Goal: Book appointment/travel/reservation

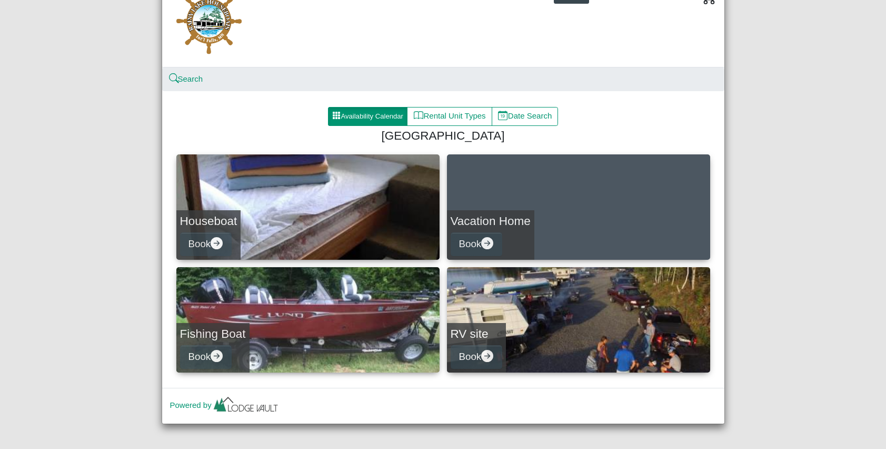
scroll to position [54, 0]
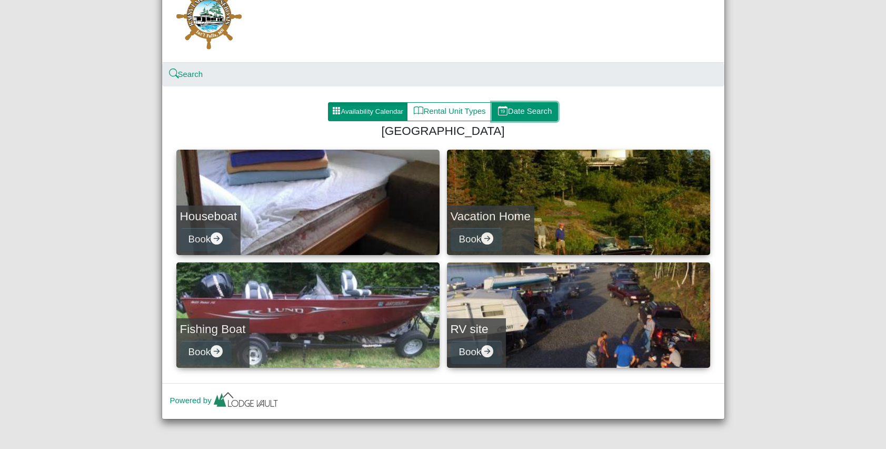
click at [546, 114] on button "Date Search" at bounding box center [525, 111] width 67 height 19
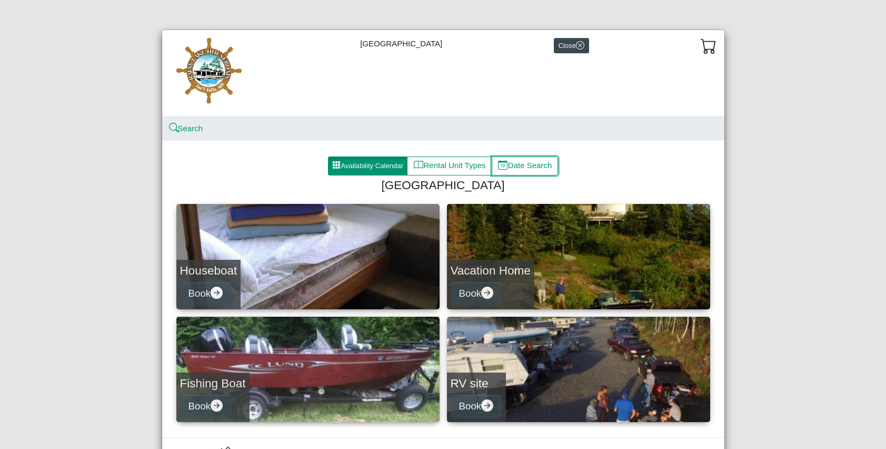
select select "*"
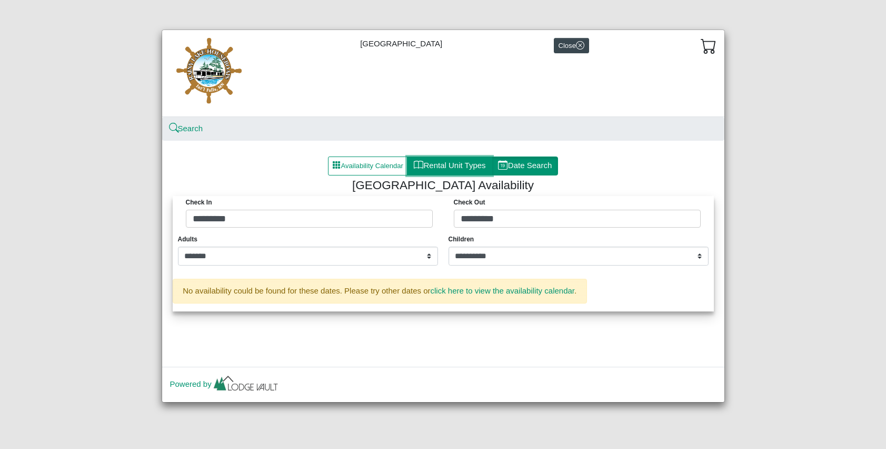
click at [449, 164] on button "Rental Unit Types" at bounding box center [449, 165] width 85 height 19
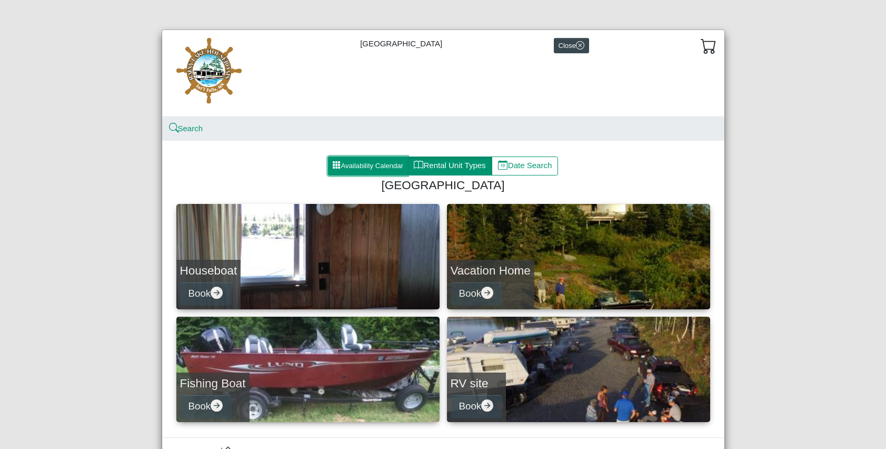
click at [349, 162] on button "Availability Calendar" at bounding box center [368, 165] width 80 height 19
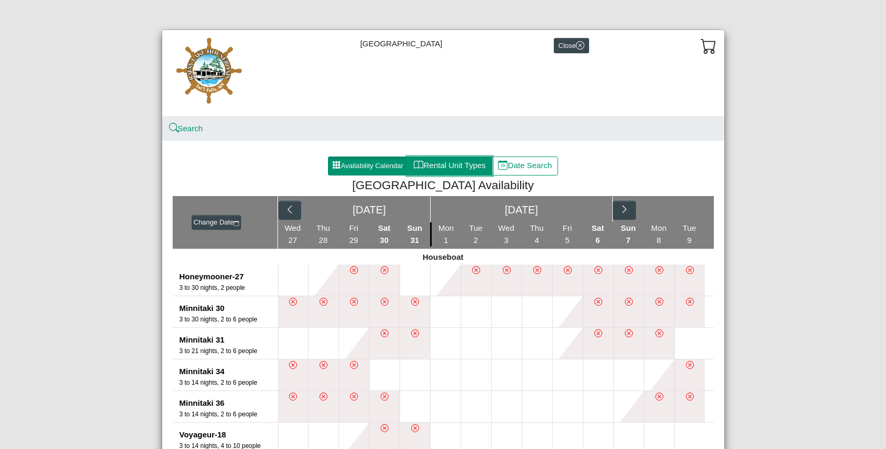
click at [443, 161] on button "Rental Unit Types" at bounding box center [449, 165] width 85 height 19
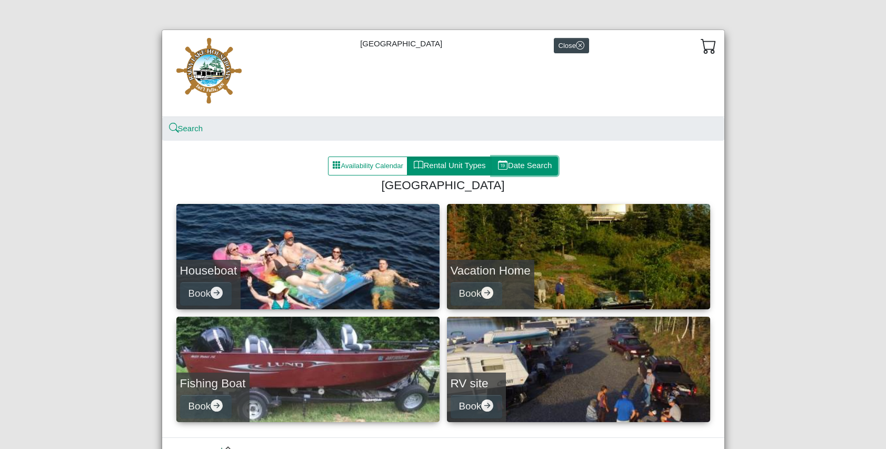
click at [521, 172] on button "Date Search" at bounding box center [525, 165] width 67 height 19
select select "*"
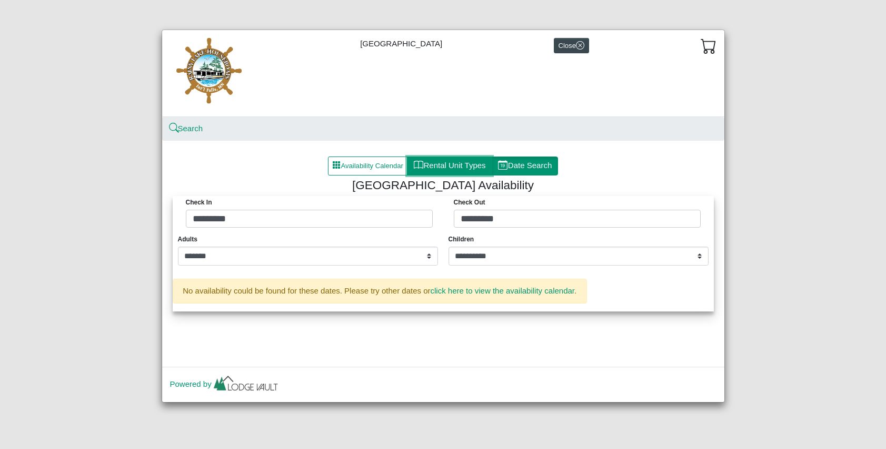
click at [448, 173] on button "Rental Unit Types" at bounding box center [449, 165] width 85 height 19
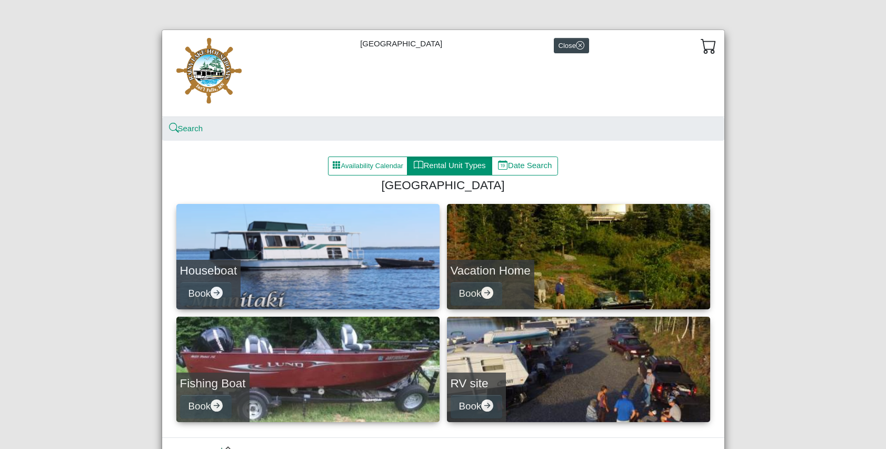
click at [648, 134] on ol "Search" at bounding box center [443, 129] width 562 height 24
click at [753, 181] on div "Rainy Lake Houseboats Close Search Availability Calendar Rental Unit Types Date…" at bounding box center [443, 224] width 886 height 449
click at [380, 164] on button "Availability Calendar" at bounding box center [368, 165] width 80 height 19
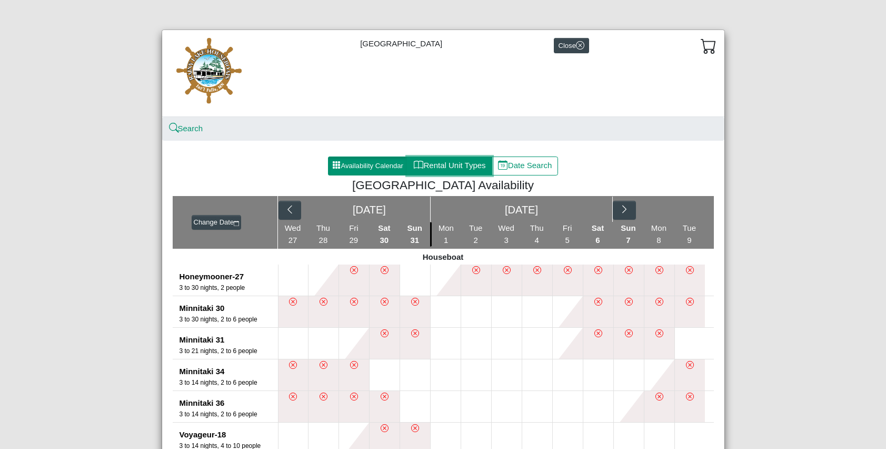
click at [461, 166] on button "Rental Unit Types" at bounding box center [449, 165] width 85 height 19
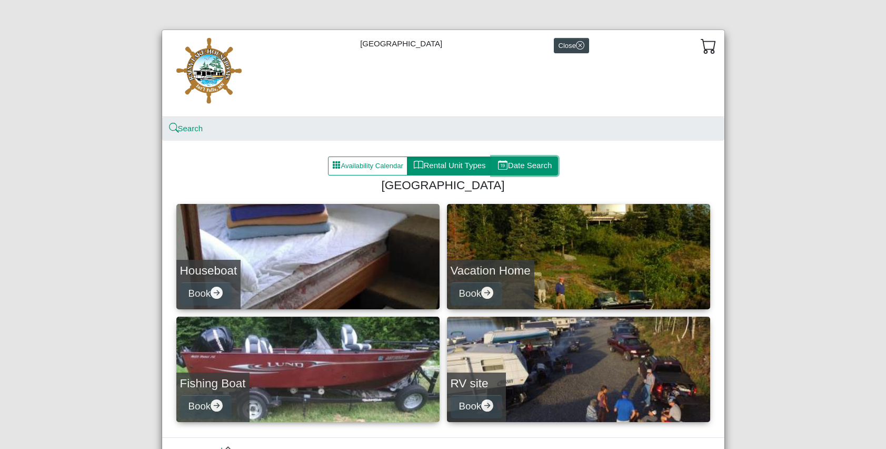
click at [526, 166] on button "Date Search" at bounding box center [525, 165] width 67 height 19
select select "*"
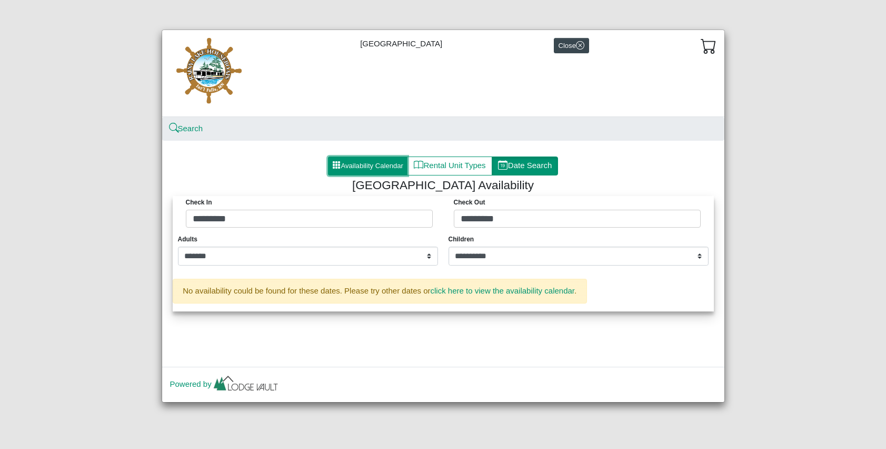
click at [387, 164] on button "Availability Calendar" at bounding box center [368, 165] width 80 height 19
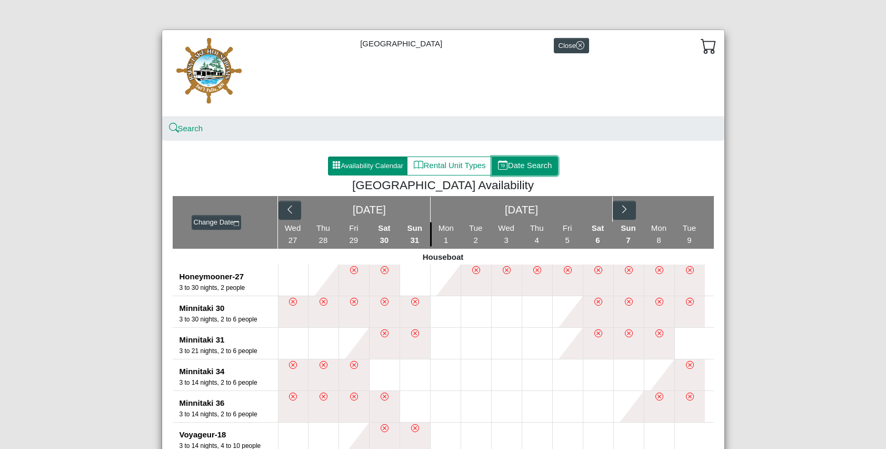
click at [534, 163] on button "Date Search" at bounding box center [525, 165] width 67 height 19
select select "*"
